Goal: Task Accomplishment & Management: Complete application form

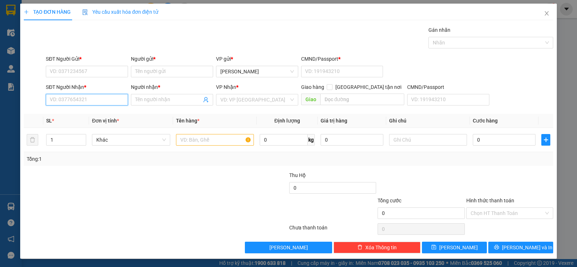
click at [87, 103] on input "SĐT Người Nhận *" at bounding box center [87, 100] width 82 height 12
click at [72, 110] on div "0931327866 - THẢO" at bounding box center [86, 114] width 73 height 8
type input "0931327866"
type input "THẢO"
type input "0931327866"
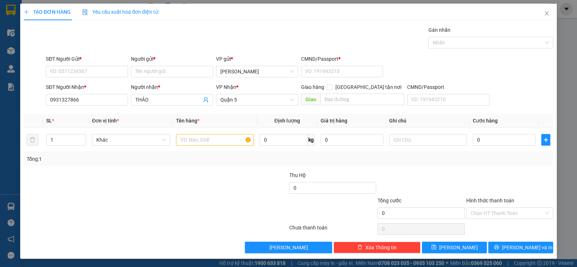
click at [73, 79] on div "SĐT Người Gửi * VD: 0371234567" at bounding box center [87, 67] width 82 height 25
click at [77, 76] on input "SĐT Người Gửi *" at bounding box center [87, 72] width 82 height 12
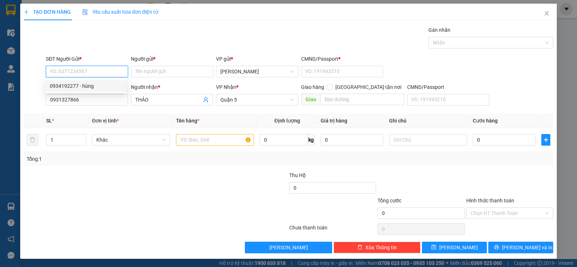
click at [83, 86] on div "0934192277 - hùng" at bounding box center [86, 86] width 73 height 8
type input "0934192277"
type input "hùng"
type input "1"
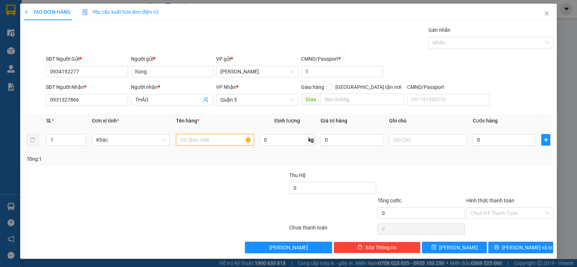
click at [197, 142] on input "text" at bounding box center [215, 140] width 78 height 12
type input "1c vàng"
click at [493, 142] on input "0" at bounding box center [504, 140] width 63 height 12
type input "2"
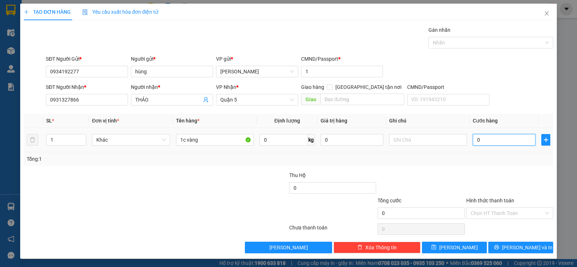
type input "2"
type input "20"
type input "20.000"
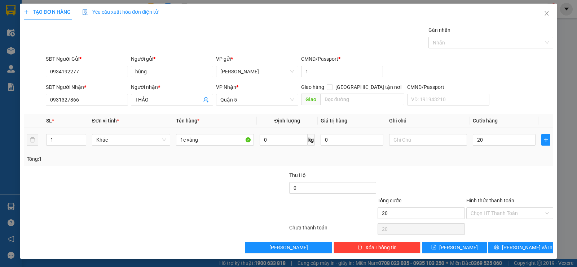
type input "20.000"
click at [476, 152] on div "SL * Đơn vị tính * Tên hàng * Định lượng Giá trị hàng Ghi chú Cước hàng 1 Khác …" at bounding box center [288, 140] width 529 height 52
click at [485, 212] on input "Hình thức thanh toán" at bounding box center [507, 212] width 73 height 11
click at [481, 219] on div "Hình thức thanh toán Chọn HT Thanh Toán" at bounding box center [509, 208] width 87 height 25
click at [481, 224] on div "Chọn HT Thanh Toán" at bounding box center [510, 228] width 88 height 14
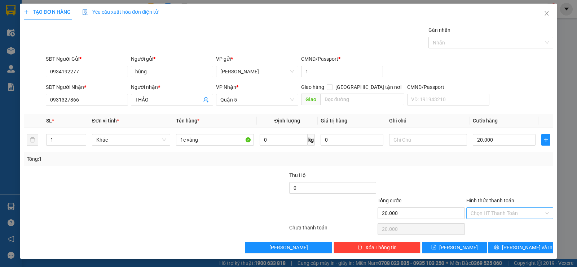
click at [477, 213] on input "Hình thức thanh toán" at bounding box center [507, 212] width 73 height 11
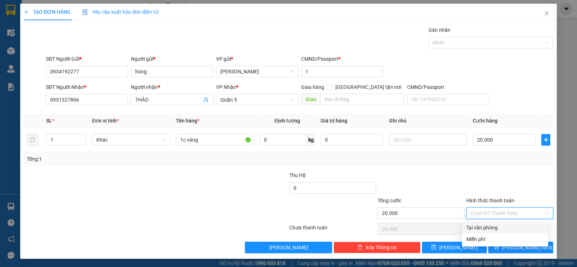
click at [477, 226] on div "Tại văn phòng" at bounding box center [505, 227] width 78 height 8
type input "0"
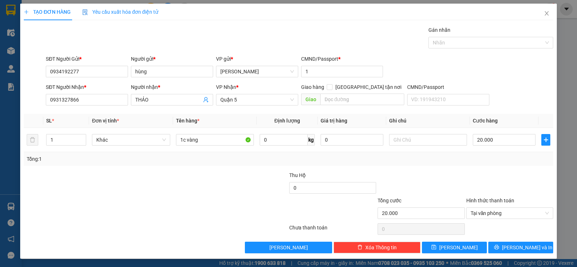
click at [421, 169] on div "Transit Pickup Surcharge Ids Transit Deliver Surcharge Ids Transit Deliver Surc…" at bounding box center [288, 139] width 529 height 227
click at [530, 249] on span "[PERSON_NAME] và In" at bounding box center [527, 247] width 50 height 8
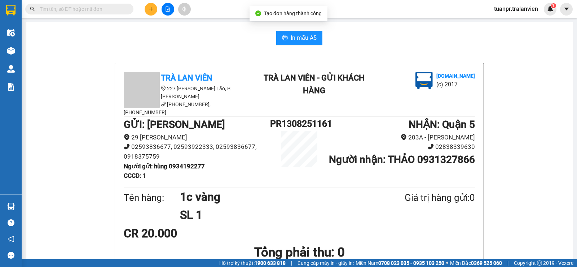
click at [303, 42] on span "In mẫu A5" at bounding box center [304, 37] width 26 height 9
click at [148, 5] on button at bounding box center [151, 9] width 13 height 13
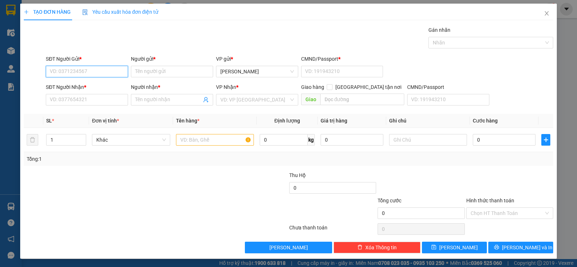
click at [89, 70] on input "SĐT Người Gửi *" at bounding box center [87, 72] width 82 height 12
click at [79, 85] on div "0919196991 - nguyệt" at bounding box center [86, 86] width 73 height 8
type input "0919196991"
type input "nguyệt"
type input "111"
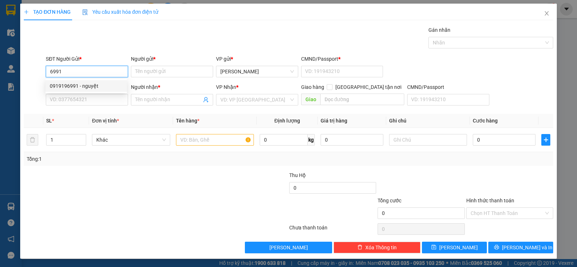
type input "02839552979"
type input "MEDILAB"
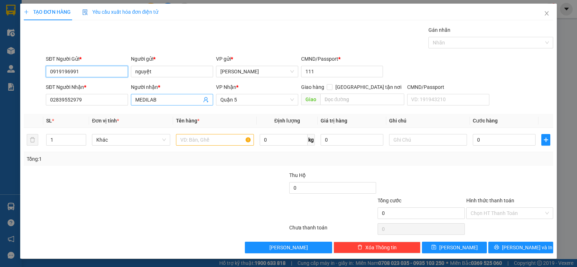
type input "0919196991"
click at [160, 97] on input "MEDILAB" at bounding box center [168, 100] width 66 height 8
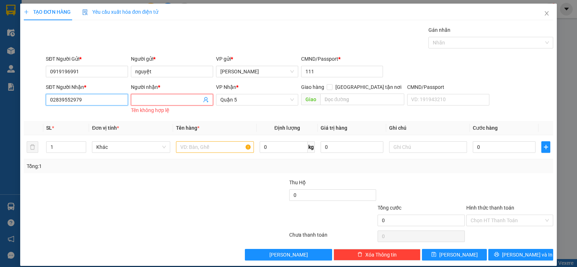
click at [99, 97] on input "02839552979" at bounding box center [87, 100] width 82 height 12
click at [99, 96] on input "02839552979" at bounding box center [87, 100] width 82 height 12
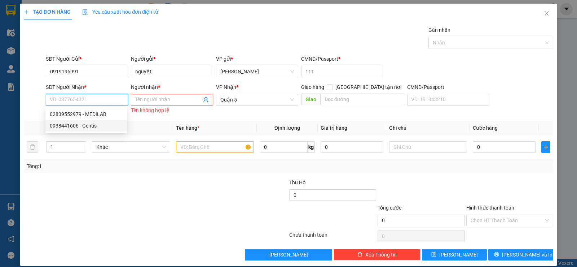
click at [97, 124] on div "0938441606 - Gentis" at bounding box center [86, 126] width 73 height 8
type input "0938441606"
type input "Gentis"
type input "058096006325"
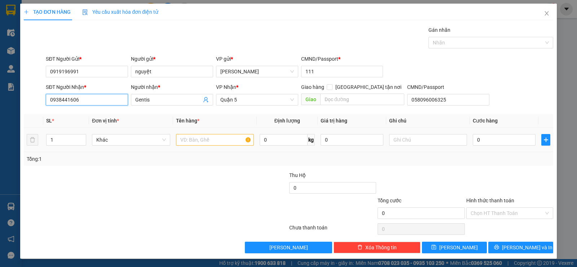
type input "0938441606"
click at [202, 145] on div at bounding box center [215, 139] width 78 height 14
click at [200, 143] on input "text" at bounding box center [215, 140] width 78 height 12
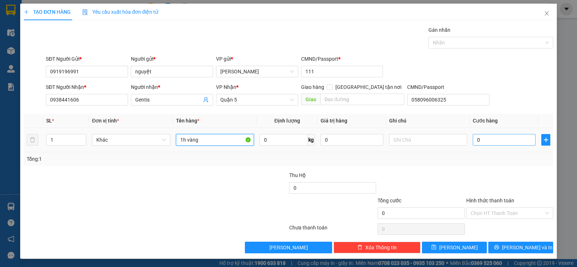
type input "1h vàng"
click at [490, 136] on input "0" at bounding box center [504, 140] width 63 height 12
type input "2"
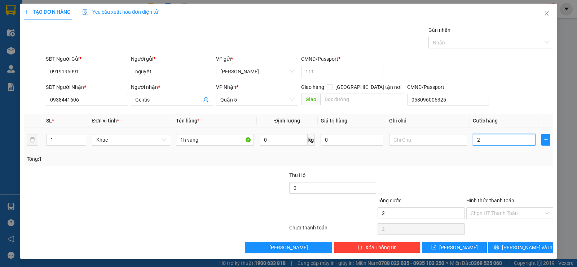
type input "20"
type input "20.000"
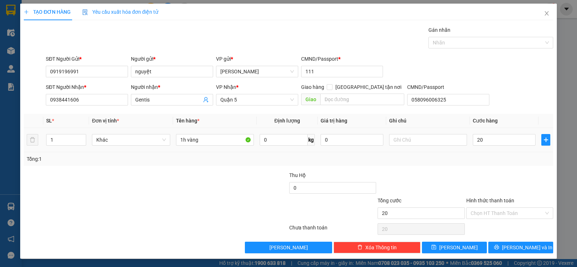
type input "20.000"
click at [468, 162] on div "Tổng: 1" at bounding box center [289, 159] width 524 height 8
drag, startPoint x: 500, startPoint y: 247, endPoint x: 506, endPoint y: 252, distance: 7.2
click at [501, 247] on button "[PERSON_NAME] và In" at bounding box center [520, 247] width 65 height 12
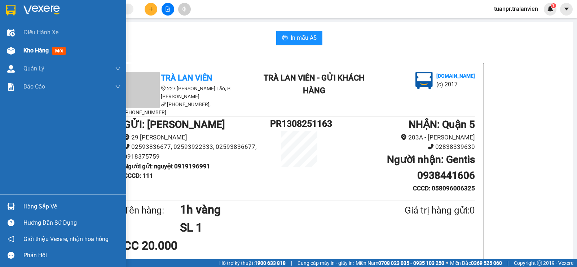
click at [47, 52] on span "Kho hàng" at bounding box center [35, 50] width 25 height 7
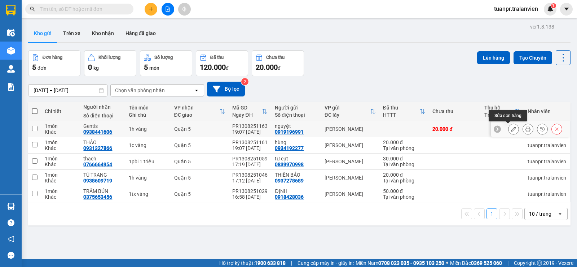
click at [508, 129] on button at bounding box center [513, 129] width 10 height 13
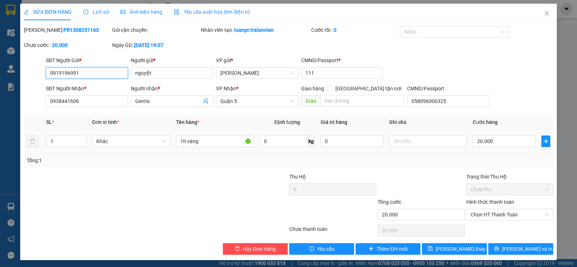
scroll to position [2, 0]
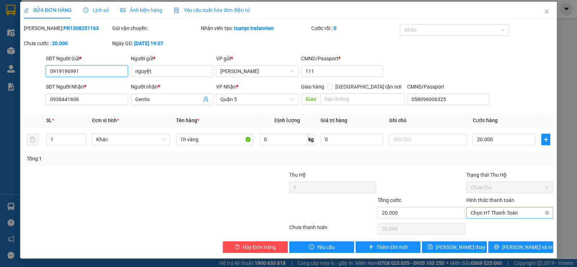
click at [489, 212] on span "Chọn HT Thanh Toán" at bounding box center [510, 212] width 78 height 11
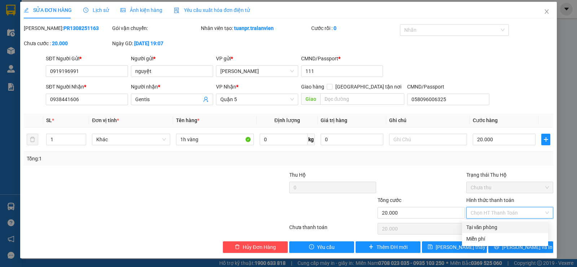
click at [484, 226] on div "Tại văn phòng" at bounding box center [505, 227] width 78 height 8
type input "0"
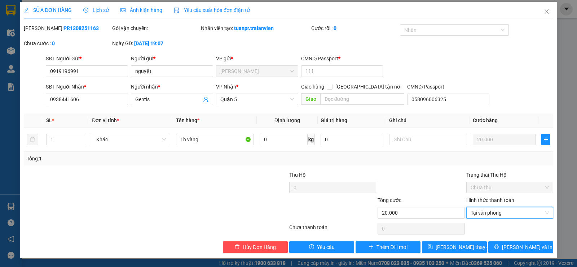
drag, startPoint x: 399, startPoint y: 176, endPoint x: 437, endPoint y: 194, distance: 42.6
click at [400, 176] on div at bounding box center [421, 183] width 88 height 25
click at [508, 245] on button "[PERSON_NAME] và In" at bounding box center [520, 247] width 65 height 12
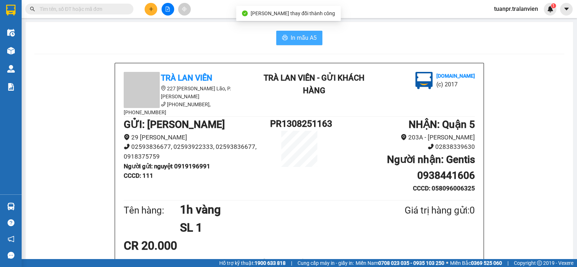
click at [304, 42] on span "In mẫu A5" at bounding box center [304, 37] width 26 height 9
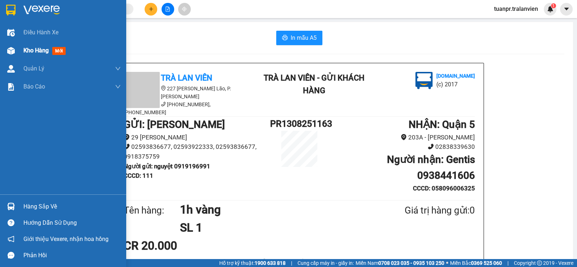
click at [28, 50] on span "Kho hàng" at bounding box center [35, 50] width 25 height 7
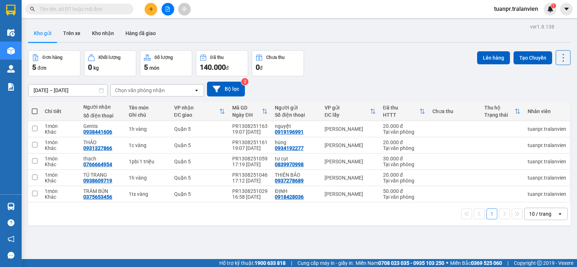
click at [148, 8] on button at bounding box center [151, 9] width 13 height 13
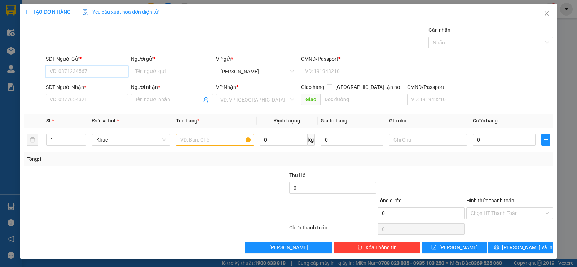
click at [64, 74] on input "SĐT Người Gửi *" at bounding box center [87, 72] width 82 height 12
click at [68, 100] on input "SĐT Người Nhận *" at bounding box center [87, 100] width 82 height 12
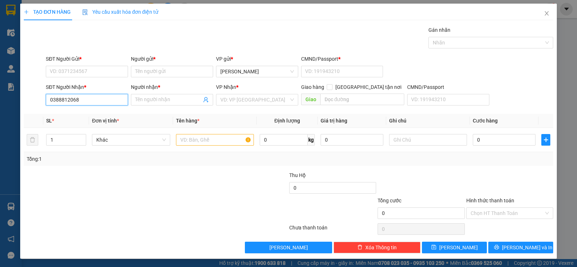
type input "0388812068"
drag, startPoint x: 69, startPoint y: 89, endPoint x: 56, endPoint y: 111, distance: 25.4
click at [50, 111] on div "Transit Pickup Surcharge Ids Transit Deliver Surcharge Ids Transit Deliver Surc…" at bounding box center [288, 139] width 529 height 227
click at [84, 105] on div "SĐT Người Nhận * 0388812068" at bounding box center [87, 95] width 82 height 25
click at [100, 97] on input "0388812068" at bounding box center [87, 100] width 82 height 12
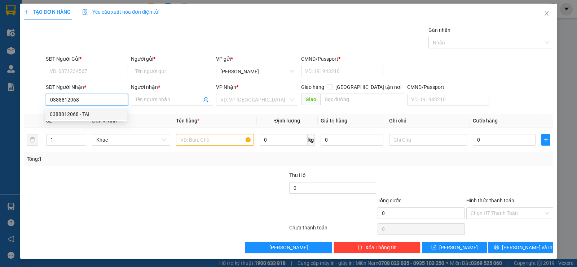
click at [94, 112] on div "0388812068 - TAI" at bounding box center [86, 114] width 73 height 8
type input "TAI"
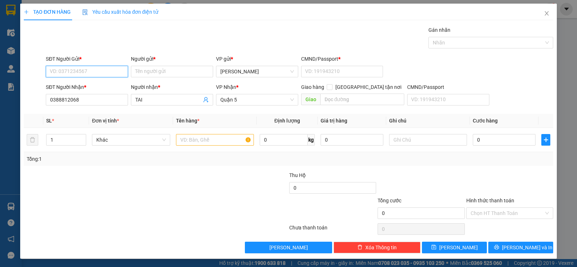
click at [87, 72] on input "SĐT Người Gửi *" at bounding box center [87, 72] width 82 height 12
click at [98, 68] on input "SĐT Người Gửi *" at bounding box center [87, 72] width 82 height 12
click at [97, 68] on input "SĐT Người Gửi *" at bounding box center [87, 72] width 82 height 12
type input "0388811181"
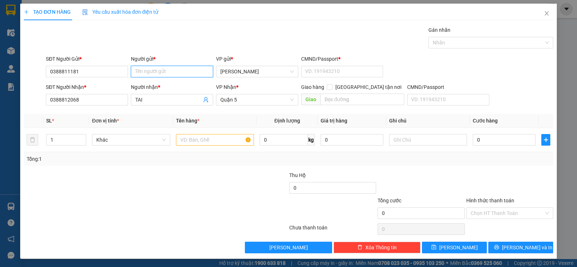
click at [146, 71] on input "Người gửi *" at bounding box center [172, 72] width 82 height 12
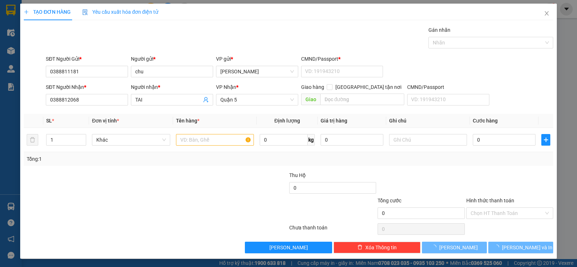
click at [165, 48] on div "Gán nhãn Nhãn" at bounding box center [299, 38] width 510 height 25
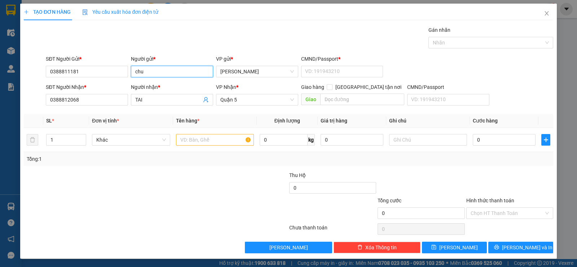
click at [163, 70] on input "chu" at bounding box center [172, 72] width 82 height 12
click at [164, 69] on input "chu" at bounding box center [172, 72] width 82 height 12
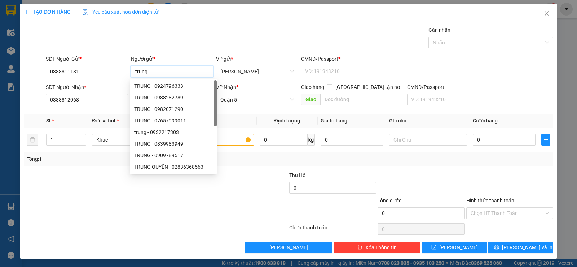
type input "trung"
click at [175, 52] on div "Transit Pickup Surcharge Ids Transit Deliver Surcharge Ids Transit Deliver Surc…" at bounding box center [288, 139] width 529 height 227
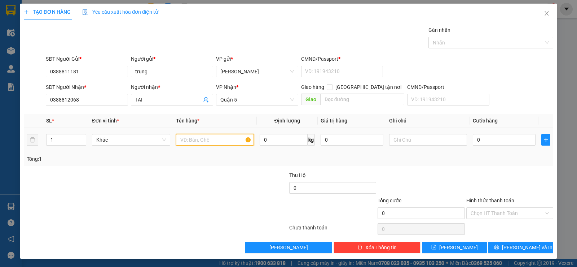
click at [220, 137] on input "text" at bounding box center [215, 140] width 78 height 12
type input "1t vàng"
click at [214, 175] on div at bounding box center [244, 183] width 88 height 25
click at [502, 141] on input "0" at bounding box center [504, 140] width 63 height 12
type input "3"
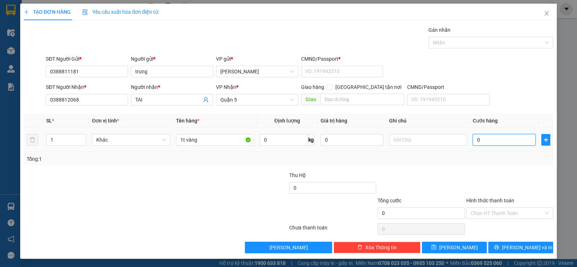
type input "3"
type input "30"
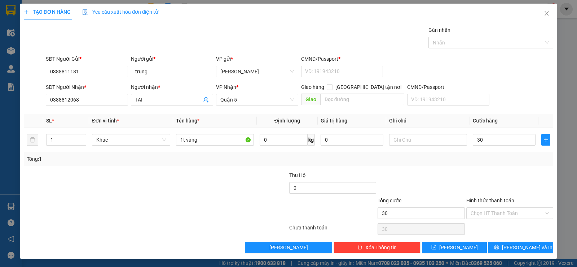
type input "30.000"
click at [480, 167] on div "Transit Pickup Surcharge Ids Transit Deliver Surcharge Ids Transit Deliver Surc…" at bounding box center [288, 139] width 529 height 227
click at [484, 211] on input "Hình thức thanh toán" at bounding box center [507, 212] width 73 height 11
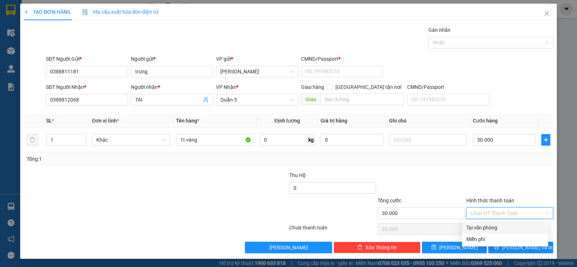
click at [482, 224] on div "Tại văn phòng" at bounding box center [505, 227] width 78 height 8
type input "0"
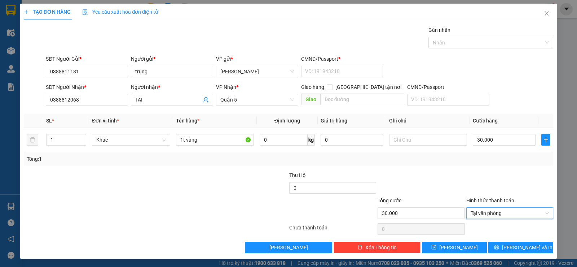
click at [401, 170] on div "Transit Pickup Surcharge Ids Transit Deliver Surcharge Ids Transit Deliver Surc…" at bounding box center [288, 139] width 529 height 227
click at [528, 251] on button "[PERSON_NAME] và In" at bounding box center [520, 247] width 65 height 12
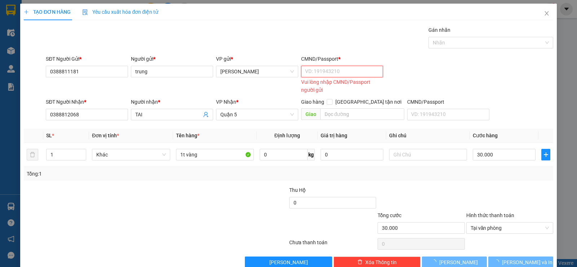
click at [342, 72] on input "CMND/Passport *" at bounding box center [342, 72] width 82 height 12
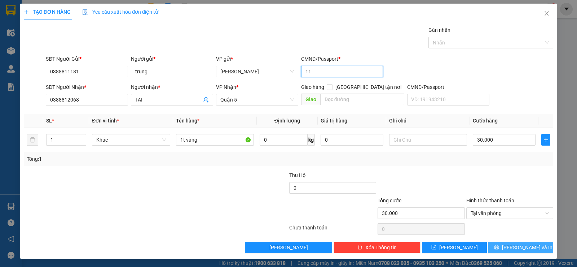
type input "11"
click at [515, 246] on span "[PERSON_NAME] và In" at bounding box center [527, 247] width 50 height 8
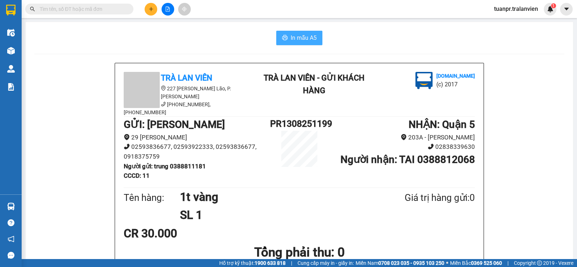
click at [295, 40] on span "In mẫu A5" at bounding box center [304, 37] width 26 height 9
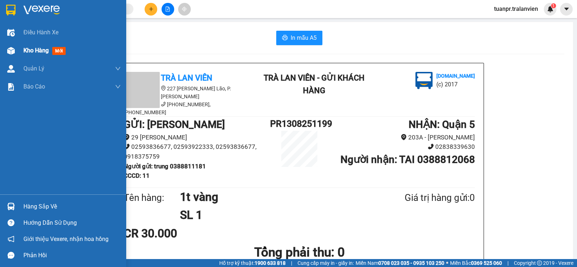
click at [31, 45] on div "Kho hàng mới" at bounding box center [71, 50] width 97 height 18
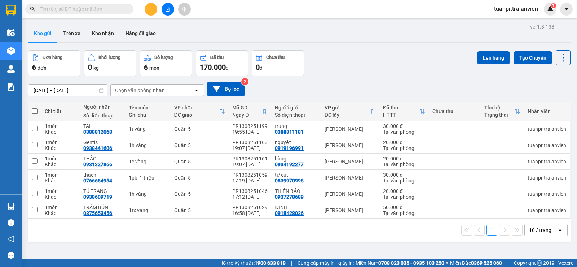
click at [149, 6] on icon "plus" at bounding box center [151, 8] width 5 height 5
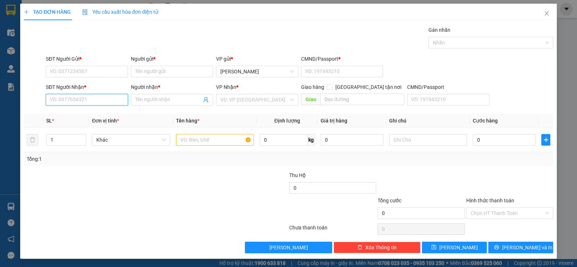
click at [90, 101] on input "SĐT Người Nhận *" at bounding box center [87, 100] width 82 height 12
click at [192, 146] on div at bounding box center [215, 139] width 78 height 14
click at [198, 142] on input "text" at bounding box center [215, 140] width 78 height 12
type input "1tx trắn g"
click at [85, 96] on input "SĐT Người Nhận *" at bounding box center [87, 100] width 82 height 12
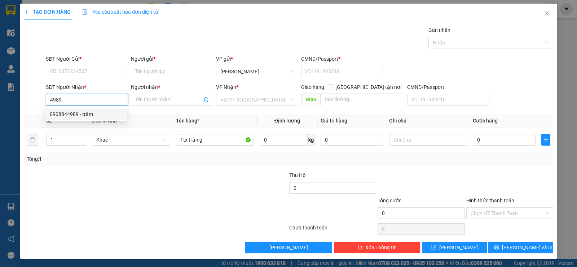
click at [88, 110] on div "0908844989 - trâm" at bounding box center [86, 114] width 73 height 8
type input "0908844989"
type input "trâm"
type input "0908844989"
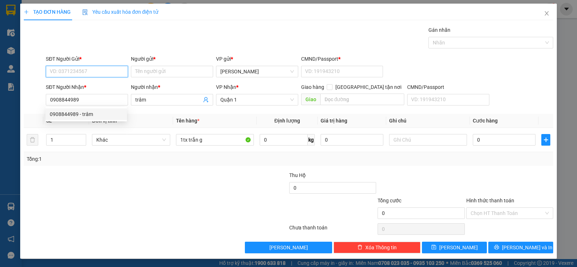
click at [86, 76] on input "SĐT Người Gửi *" at bounding box center [87, 72] width 82 height 12
click at [96, 85] on div "0937706268 - QUYÊN" at bounding box center [86, 86] width 73 height 8
type input "0937706268"
type input "QUYÊN"
type input "11"
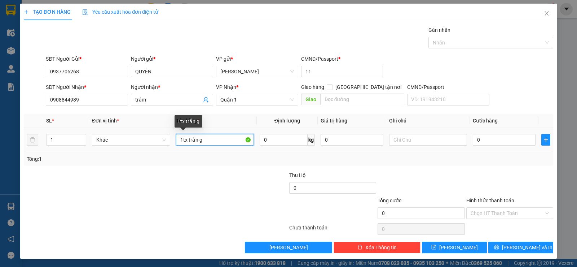
click at [197, 139] on input "1tx trắn g" at bounding box center [215, 140] width 78 height 12
type input "1tx trắng"
click at [488, 140] on input "0" at bounding box center [504, 140] width 63 height 12
type input "3"
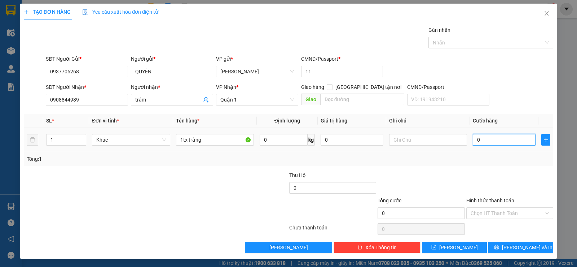
type input "3"
type input "30"
type input "30.000"
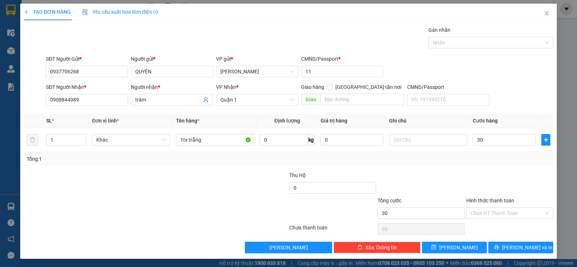
type input "30.000"
click at [476, 162] on div "Tổng: 1" at bounding box center [289, 159] width 524 height 8
click at [490, 209] on input "Hình thức thanh toán" at bounding box center [507, 212] width 73 height 11
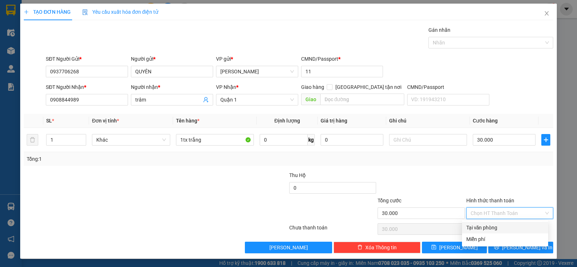
click at [493, 224] on div "Tại văn phòng" at bounding box center [505, 227] width 78 height 8
type input "0"
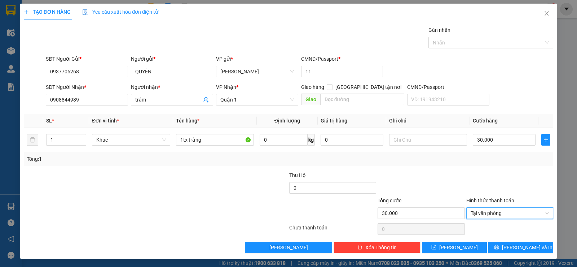
click at [459, 186] on div at bounding box center [421, 183] width 88 height 25
drag, startPoint x: 521, startPoint y: 242, endPoint x: 526, endPoint y: 244, distance: 5.6
click at [521, 241] on button "[PERSON_NAME] và In" at bounding box center [520, 247] width 65 height 12
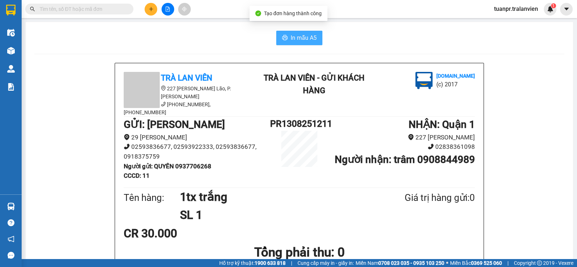
click at [297, 37] on span "In mẫu A5" at bounding box center [304, 37] width 26 height 9
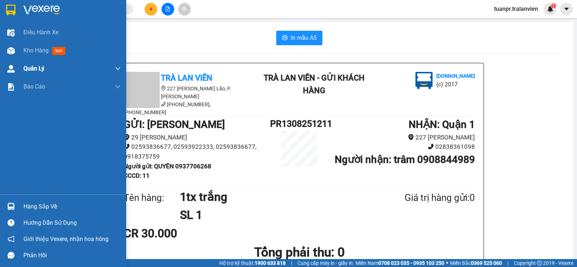
click at [32, 43] on div "Kho hàng mới" at bounding box center [71, 50] width 97 height 18
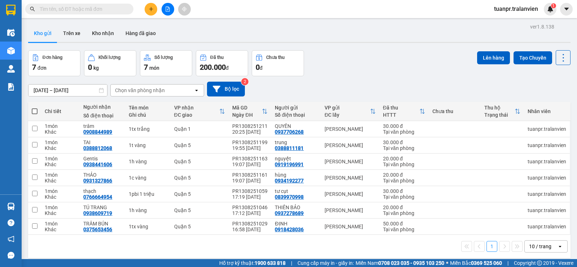
click at [147, 4] on button at bounding box center [151, 9] width 13 height 13
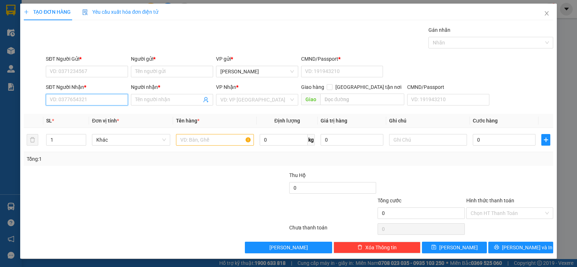
click at [103, 97] on input "SĐT Người Nhận *" at bounding box center [87, 100] width 82 height 12
click at [101, 114] on div "0903068075 - [PERSON_NAME]" at bounding box center [86, 114] width 73 height 8
type input "0903068075"
type input "LABO NGUYỄN"
type input "0903068075"
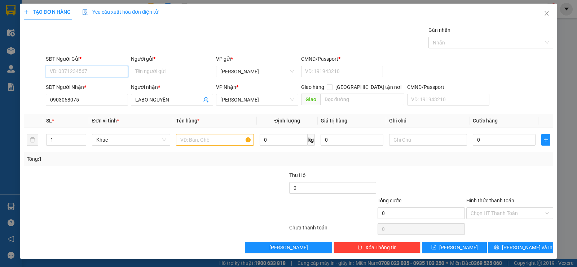
click at [83, 69] on input "SĐT Người Gửi *" at bounding box center [87, 72] width 82 height 12
click at [94, 82] on div "0388295774 - NK THIỆN MỸ" at bounding box center [86, 86] width 73 height 8
type input "0388295774"
type input "NK THIỆN MỸ"
type input "058093005588"
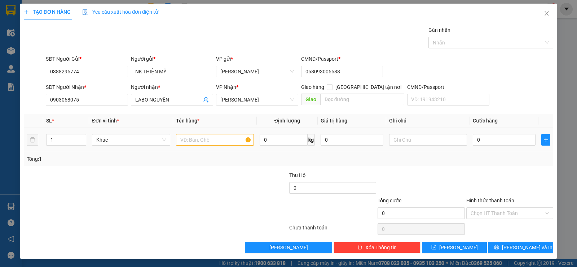
click at [202, 132] on td at bounding box center [215, 140] width 84 height 24
click at [207, 138] on input "text" at bounding box center [215, 140] width 78 height 12
type input "1h vàng"
click at [484, 140] on input "0" at bounding box center [504, 140] width 63 height 12
type input "2"
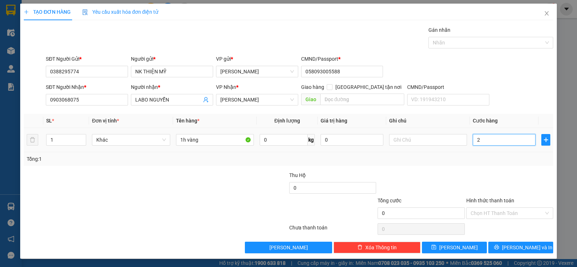
type input "2"
type input "20"
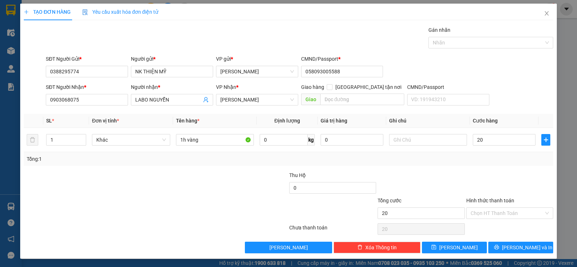
type input "20.000"
click at [494, 174] on div at bounding box center [510, 183] width 88 height 25
click at [501, 212] on input "Hình thức thanh toán" at bounding box center [507, 212] width 73 height 11
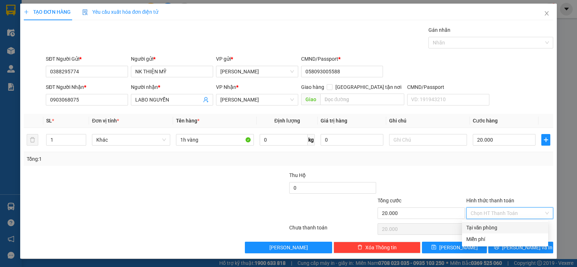
click at [494, 227] on div "Tại văn phòng" at bounding box center [505, 227] width 78 height 8
type input "0"
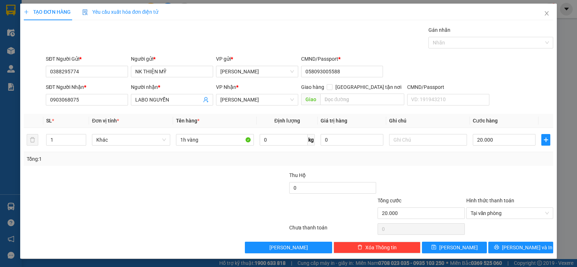
drag, startPoint x: 434, startPoint y: 167, endPoint x: 464, endPoint y: 189, distance: 37.3
click at [439, 171] on div "Transit Pickup Surcharge Ids Transit Deliver Surcharge Ids Transit Deliver Surc…" at bounding box center [288, 139] width 529 height 227
click at [516, 246] on span "[PERSON_NAME] và In" at bounding box center [527, 247] width 50 height 8
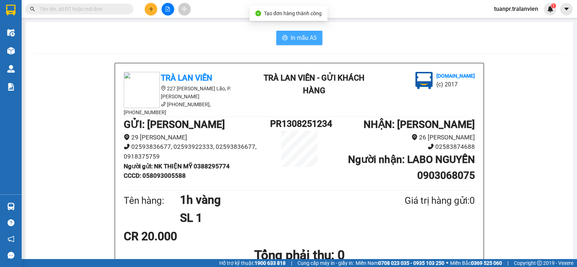
click at [314, 38] on button "In mẫu A5" at bounding box center [299, 38] width 46 height 14
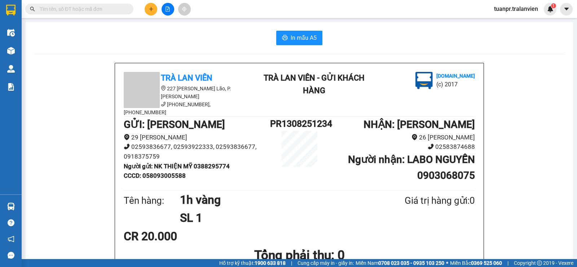
click at [147, 17] on div "Kết quả tìm kiếm ( 0 ) Bộ lọc Ngày tạo đơn gần nhất No Data tuanpr.tralanvien 1" at bounding box center [288, 9] width 577 height 18
click at [150, 10] on icon "plus" at bounding box center [151, 8] width 5 height 5
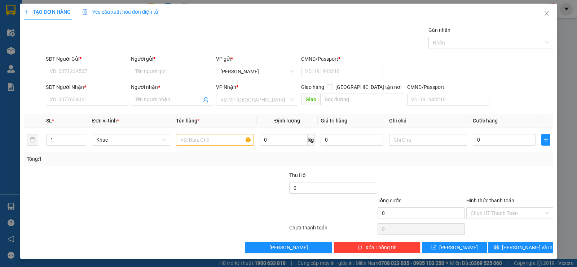
click at [102, 93] on div "SĐT Người Nhận *" at bounding box center [87, 88] width 82 height 11
click at [101, 96] on input "SĐT Người Nhận *" at bounding box center [87, 100] width 82 height 12
paste input "0356757449"
type input "0356757449"
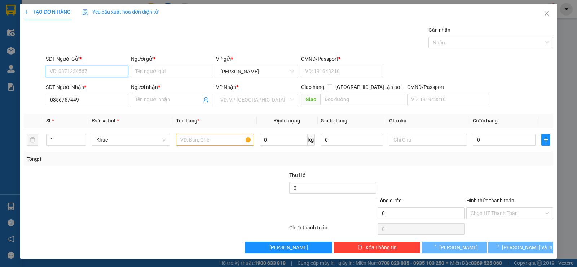
click at [94, 70] on input "SĐT Người Gửi *" at bounding box center [87, 72] width 82 height 12
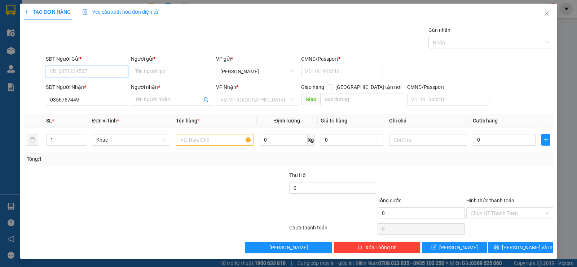
paste input "0356757449"
type input "0356757449"
click at [154, 72] on input "Người gửi *" at bounding box center [172, 72] width 82 height 12
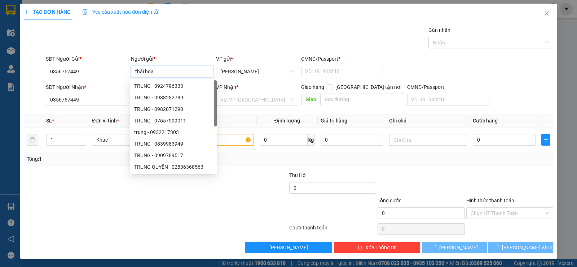
type input "thái hòa"
click at [173, 42] on div "Gán nhãn Nhãn" at bounding box center [299, 38] width 510 height 25
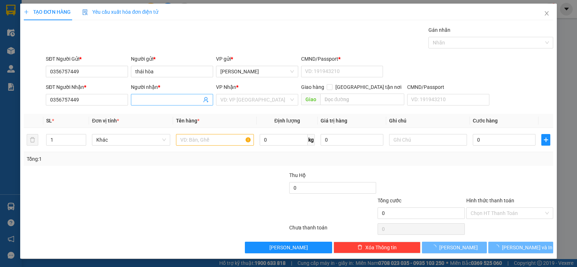
click at [189, 102] on input "Người nhận *" at bounding box center [168, 100] width 66 height 8
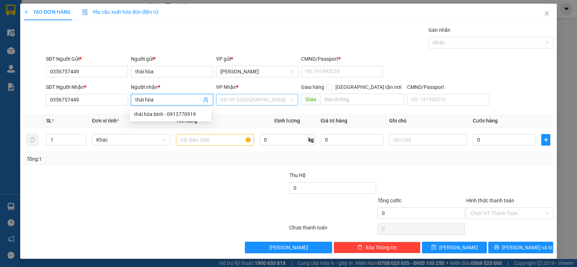
type input "thái hòa"
click at [226, 99] on input "search" at bounding box center [254, 99] width 69 height 11
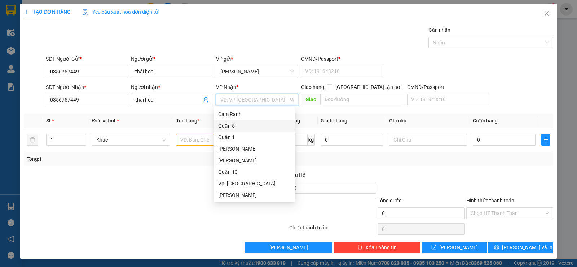
click at [230, 122] on div "Quận 5" at bounding box center [254, 126] width 73 height 8
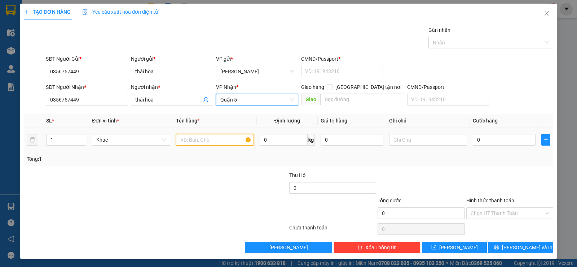
click at [210, 137] on input "text" at bounding box center [215, 140] width 78 height 12
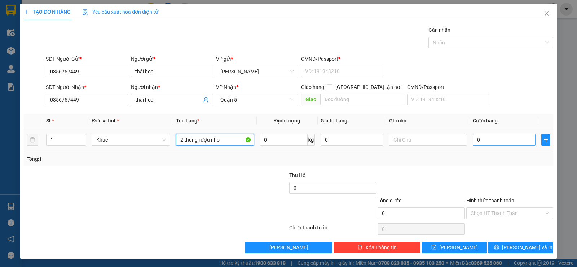
type input "2 thùng rượu nho"
click at [486, 137] on input "0" at bounding box center [504, 140] width 63 height 12
type input "1"
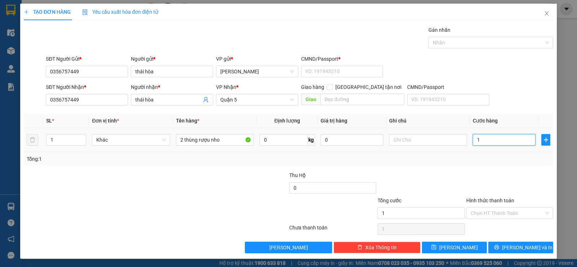
type input "10"
type input "100"
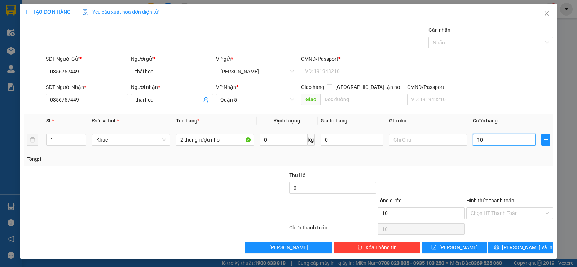
type input "100"
type input "100.000"
click at [475, 162] on div "Tổng: 1" at bounding box center [289, 159] width 524 height 8
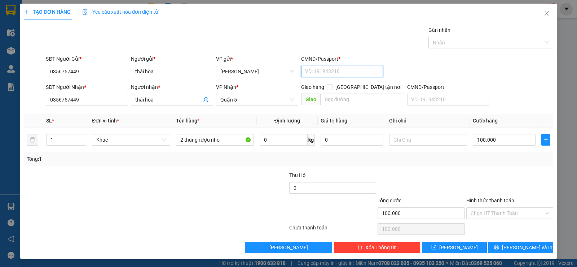
click at [332, 72] on input "CMND/Passport *" at bounding box center [342, 72] width 82 height 12
type input "11"
click at [497, 82] on form "SĐT Người Gửi * 0356757449 Người gửi * thái hòa VP gửi * [PERSON_NAME] CMND/Pas…" at bounding box center [288, 81] width 529 height 53
click at [498, 217] on input "Hình thức thanh toán" at bounding box center [507, 212] width 73 height 11
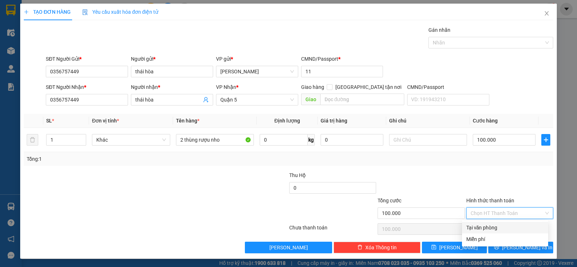
click at [498, 230] on div "Tại văn phòng" at bounding box center [505, 227] width 78 height 8
type input "0"
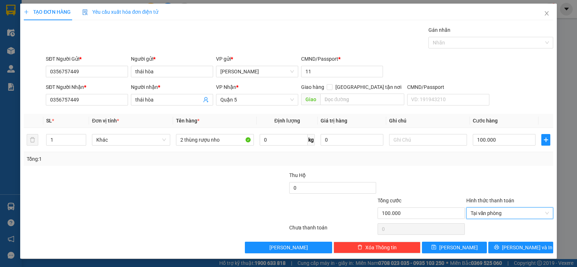
click at [437, 179] on div at bounding box center [421, 183] width 88 height 25
click at [508, 251] on button "[PERSON_NAME] và In" at bounding box center [520, 247] width 65 height 12
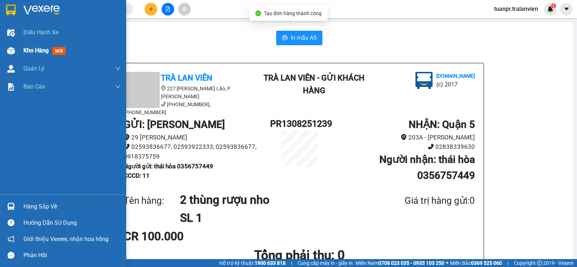
click at [35, 52] on span "Kho hàng" at bounding box center [35, 50] width 25 height 7
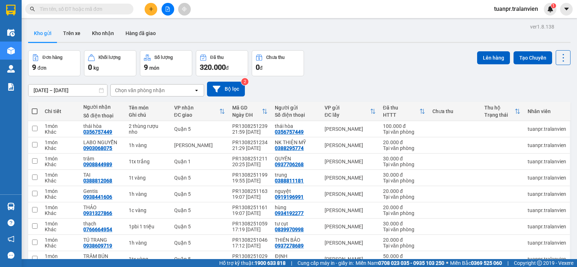
click at [328, 54] on div "Đơn hàng 9 đơn Khối lượng 0 kg Số lượng 9 món Đã thu 320.000 đ Chưa thu 0 đ Lên…" at bounding box center [299, 63] width 542 height 26
click at [316, 62] on div "Đơn hàng 9 đơn Khối lượng 0 kg Số lượng 9 món Đã thu 320.000 đ Chưa thu 0 đ Lên…" at bounding box center [299, 63] width 542 height 26
click at [326, 62] on div "Đơn hàng 9 đơn Khối lượng 0 kg Số lượng 9 món Đã thu 320.000 đ Chưa thu 0 đ Lên…" at bounding box center [299, 63] width 542 height 26
drag, startPoint x: 329, startPoint y: 36, endPoint x: 323, endPoint y: 40, distance: 6.7
click at [329, 36] on div "Kho gửi Trên xe Kho nhận Hàng đã giao" at bounding box center [299, 34] width 542 height 19
